Goal: Navigation & Orientation: Find specific page/section

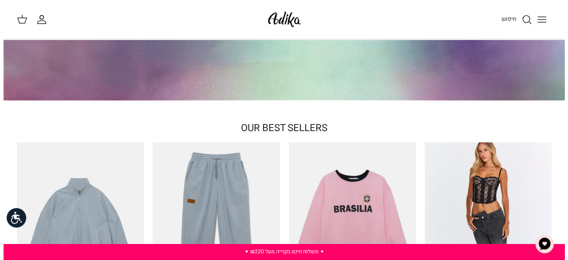
scroll to position [133, 0]
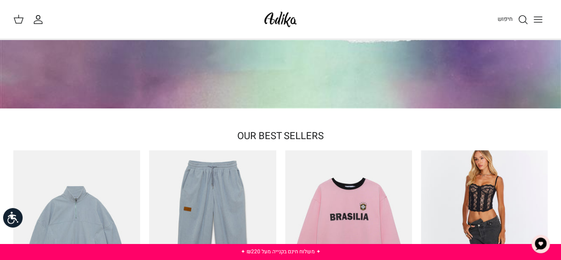
click at [542, 20] on icon "Toggle menu" at bounding box center [538, 19] width 11 height 11
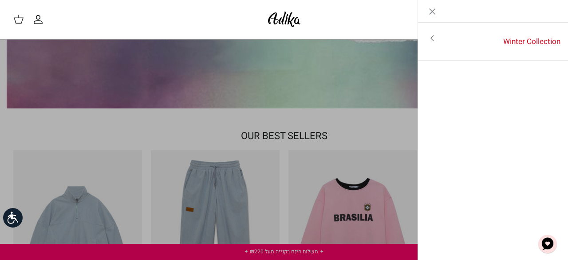
click at [429, 39] on icon "Toggle menu" at bounding box center [432, 38] width 11 height 11
click at [494, 41] on link "לכל הפריטים" at bounding box center [493, 39] width 142 height 22
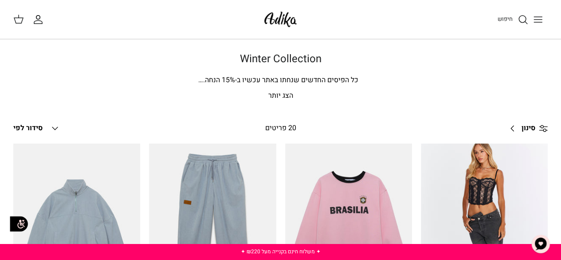
click at [540, 26] on button "Toggle menu" at bounding box center [538, 20] width 20 height 20
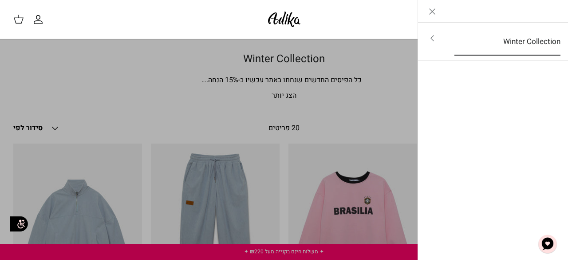
click at [524, 30] on link "Winter Collection" at bounding box center [507, 42] width 122 height 28
